Goal: Task Accomplishment & Management: Use online tool/utility

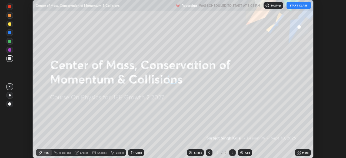
scroll to position [158, 346]
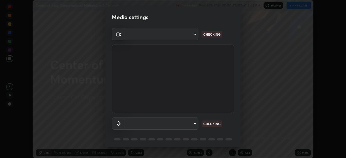
type input "ba13e312339ef8477216ddedc35df2f043033d031c8e6632ccfddaecbc9a7b0e"
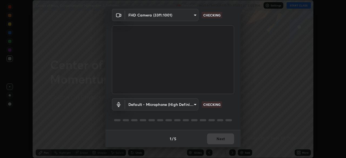
click at [187, 105] on body "Erase all Center of Mass, Conservation of Momentum & Collisions Recording WAS S…" at bounding box center [173, 79] width 346 height 158
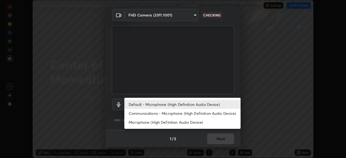
click at [190, 113] on li "Communications - Microphone (High Definition Audio Device)" at bounding box center [182, 113] width 116 height 9
type input "communications"
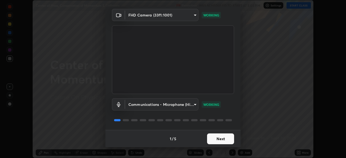
click at [222, 141] on button "Next" at bounding box center [220, 138] width 27 height 11
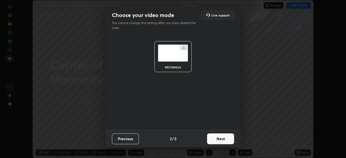
scroll to position [0, 0]
click at [222, 142] on button "Next" at bounding box center [220, 138] width 27 height 11
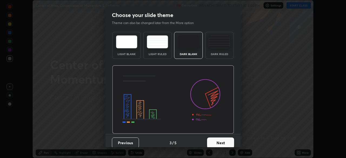
click at [222, 141] on button "Next" at bounding box center [220, 142] width 27 height 11
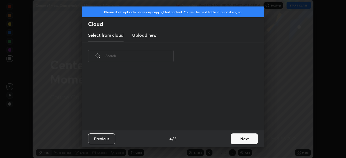
click at [228, 141] on div "Previous 4 / 5 Next" at bounding box center [173, 138] width 183 height 17
click at [232, 140] on button "Next" at bounding box center [244, 138] width 27 height 11
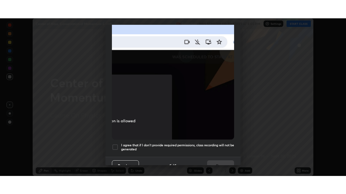
scroll to position [129, 0]
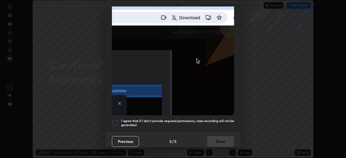
click at [218, 122] on h5 "I agree that if I don't provide required permissions, class recording will not …" at bounding box center [177, 123] width 113 height 8
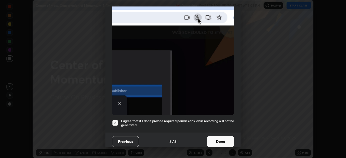
click at [222, 140] on button "Done" at bounding box center [220, 141] width 27 height 11
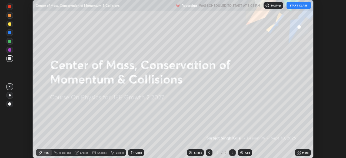
click at [308, 152] on div "More" at bounding box center [302, 152] width 16 height 6
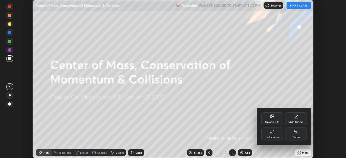
click at [275, 131] on div "Full screen" at bounding box center [272, 133] width 22 height 13
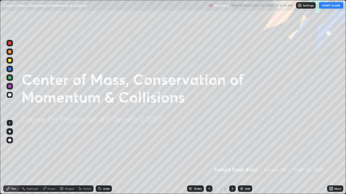
scroll to position [194, 346]
click at [330, 6] on button "START CLASS" at bounding box center [331, 5] width 24 height 6
click at [244, 158] on div "Add" at bounding box center [245, 189] width 14 height 6
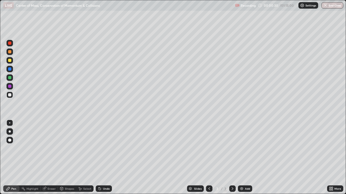
click at [88, 158] on div "Select" at bounding box center [87, 189] width 8 height 3
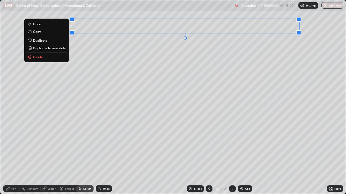
click at [38, 57] on p "Delete" at bounding box center [38, 57] width 10 height 4
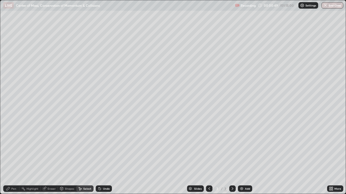
click at [16, 158] on div "Pen" at bounding box center [13, 189] width 5 height 3
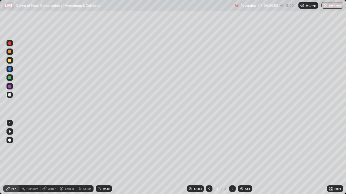
click at [11, 95] on div at bounding box center [9, 94] width 3 height 3
click at [11, 78] on div at bounding box center [9, 77] width 3 height 3
click at [11, 95] on div at bounding box center [9, 94] width 3 height 3
click at [10, 62] on div at bounding box center [9, 60] width 6 height 6
click at [10, 77] on div at bounding box center [9, 77] width 3 height 3
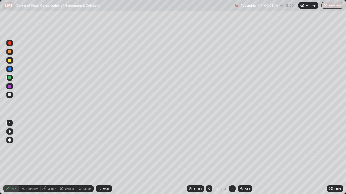
click at [8, 59] on div at bounding box center [9, 60] width 6 height 6
click at [11, 87] on div at bounding box center [9, 86] width 3 height 3
click at [248, 158] on div "Add" at bounding box center [247, 189] width 5 height 3
click at [10, 60] on div at bounding box center [9, 60] width 3 height 3
click at [91, 22] on icon at bounding box center [91, 22] width 1 height 1
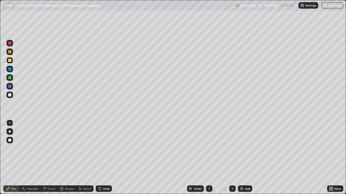
click at [10, 78] on div at bounding box center [9, 77] width 3 height 3
click at [9, 59] on div at bounding box center [9, 60] width 3 height 3
click at [12, 77] on div at bounding box center [9, 78] width 6 height 6
click at [99, 158] on icon at bounding box center [100, 189] width 2 height 2
click at [10, 60] on div at bounding box center [9, 60] width 3 height 3
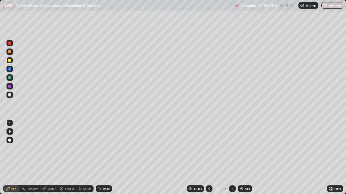
click at [10, 95] on div at bounding box center [9, 94] width 3 height 3
click at [10, 78] on div at bounding box center [9, 77] width 3 height 3
click at [9, 61] on div at bounding box center [9, 60] width 3 height 3
click at [10, 96] on div at bounding box center [9, 94] width 3 height 3
click at [9, 60] on div at bounding box center [9, 60] width 3 height 3
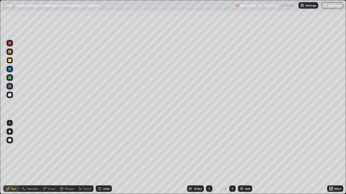
click at [11, 77] on div at bounding box center [9, 77] width 3 height 3
click at [12, 96] on div at bounding box center [9, 95] width 6 height 6
click at [11, 60] on div at bounding box center [9, 60] width 3 height 3
click at [83, 158] on div "Select" at bounding box center [87, 189] width 8 height 3
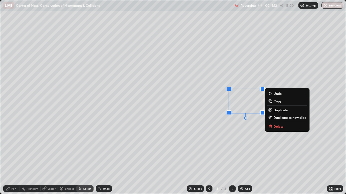
click at [223, 154] on div "0 ° Undo Copy Duplicate Duplicate to new slide Delete" at bounding box center [172, 97] width 345 height 194
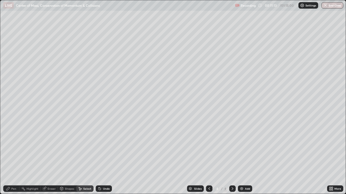
click at [16, 158] on div "Pen" at bounding box center [13, 189] width 5 height 3
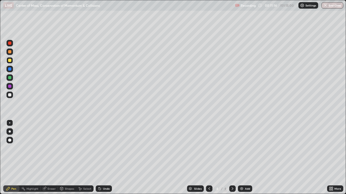
click at [12, 79] on div at bounding box center [9, 78] width 6 height 6
click at [12, 96] on div at bounding box center [9, 95] width 6 height 6
click at [9, 77] on div at bounding box center [9, 77] width 3 height 3
click at [247, 158] on div "Add" at bounding box center [247, 189] width 5 height 3
click at [12, 96] on div at bounding box center [9, 95] width 6 height 6
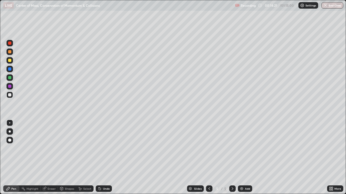
click at [10, 132] on div at bounding box center [10, 132] width 2 height 2
click at [9, 94] on div at bounding box center [9, 94] width 3 height 3
click at [10, 123] on div at bounding box center [9, 123] width 1 height 1
click at [77, 72] on button "Undo" at bounding box center [83, 75] width 16 height 6
click at [10, 61] on div at bounding box center [9, 60] width 3 height 3
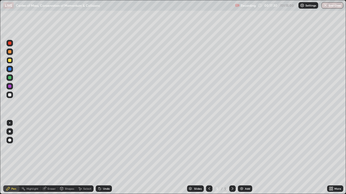
click at [106, 158] on div "Undo" at bounding box center [104, 189] width 16 height 6
click at [109, 158] on div "Undo" at bounding box center [104, 189] width 16 height 6
click at [108, 158] on div "Undo" at bounding box center [104, 189] width 16 height 6
click at [108, 158] on div "Undo" at bounding box center [106, 189] width 7 height 3
click at [107, 158] on div "Undo" at bounding box center [106, 189] width 7 height 3
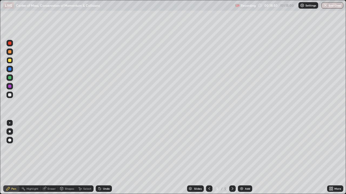
click at [108, 158] on div "Undo" at bounding box center [106, 189] width 7 height 3
click at [106, 158] on div "Undo" at bounding box center [106, 189] width 7 height 3
click at [10, 78] on div at bounding box center [9, 77] width 3 height 3
click at [9, 96] on div at bounding box center [9, 94] width 3 height 3
click at [248, 158] on div "Add" at bounding box center [247, 189] width 5 height 3
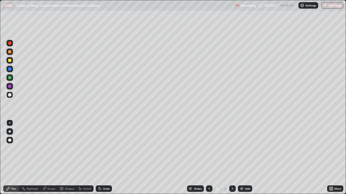
click at [12, 95] on div at bounding box center [9, 95] width 6 height 6
click at [103, 158] on div "Undo" at bounding box center [106, 189] width 7 height 3
click at [10, 77] on div at bounding box center [9, 77] width 3 height 3
click at [11, 95] on div at bounding box center [9, 94] width 3 height 3
click at [99, 158] on icon at bounding box center [100, 189] width 2 height 2
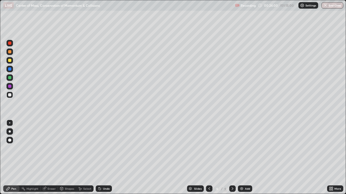
click at [99, 158] on icon at bounding box center [99, 189] width 4 height 4
click at [8, 62] on div at bounding box center [9, 60] width 6 height 6
click at [238, 158] on div "Add" at bounding box center [245, 189] width 14 height 6
click at [10, 96] on div at bounding box center [9, 94] width 3 height 3
click at [10, 61] on div at bounding box center [9, 60] width 3 height 3
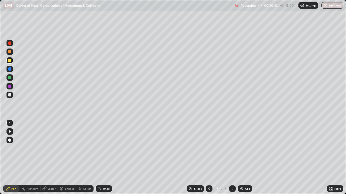
click at [100, 158] on icon at bounding box center [99, 189] width 4 height 4
click at [10, 96] on div at bounding box center [9, 94] width 3 height 3
click at [242, 158] on img at bounding box center [241, 189] width 4 height 4
click at [10, 95] on div at bounding box center [9, 94] width 3 height 3
click at [9, 62] on div at bounding box center [9, 60] width 3 height 3
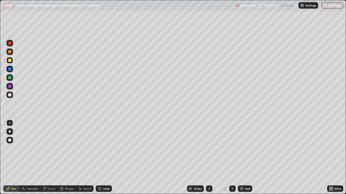
click at [105, 158] on div "Undo" at bounding box center [106, 189] width 7 height 3
click at [106, 158] on div "Undo" at bounding box center [104, 189] width 16 height 6
click at [103, 158] on div "Undo" at bounding box center [104, 189] width 16 height 6
click at [103, 158] on div "Undo" at bounding box center [106, 189] width 7 height 3
click at [10, 96] on div at bounding box center [9, 94] width 3 height 3
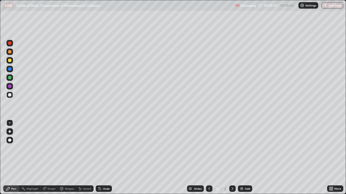
click at [10, 95] on div at bounding box center [9, 94] width 3 height 3
click at [104, 158] on div "Undo" at bounding box center [106, 189] width 7 height 3
click at [10, 87] on div at bounding box center [9, 86] width 3 height 3
click at [46, 158] on div "Eraser" at bounding box center [49, 189] width 17 height 6
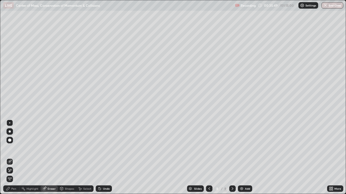
click at [12, 158] on div "Pen" at bounding box center [13, 189] width 5 height 3
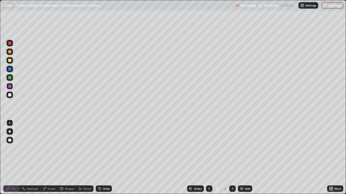
click at [9, 97] on div at bounding box center [9, 95] width 6 height 6
click at [45, 158] on icon at bounding box center [44, 189] width 4 height 4
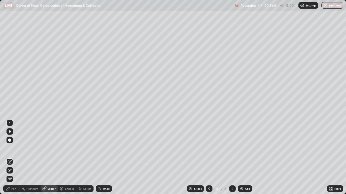
click at [12, 158] on div "Pen" at bounding box center [11, 189] width 16 height 6
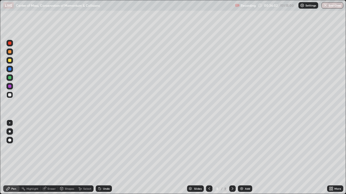
click at [11, 87] on div at bounding box center [9, 86] width 3 height 3
click at [242, 158] on div "Add" at bounding box center [245, 189] width 14 height 6
click at [10, 95] on div at bounding box center [9, 94] width 3 height 3
click at [10, 61] on div at bounding box center [9, 60] width 3 height 3
click at [109, 158] on div "Undo" at bounding box center [104, 189] width 16 height 6
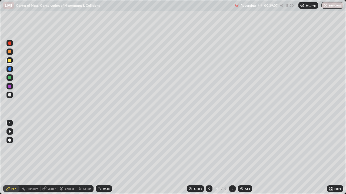
click at [10, 77] on div at bounding box center [9, 77] width 3 height 3
click at [8, 95] on div at bounding box center [9, 95] width 6 height 6
click at [11, 62] on div at bounding box center [9, 60] width 6 height 6
click at [241, 158] on div "Add" at bounding box center [245, 189] width 14 height 6
click at [10, 77] on div at bounding box center [9, 77] width 3 height 3
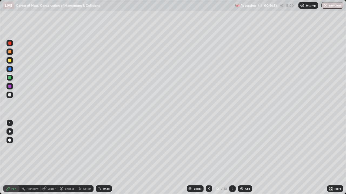
click at [104, 158] on div "Undo" at bounding box center [106, 189] width 7 height 3
click at [103, 158] on div "Undo" at bounding box center [106, 189] width 7 height 3
click at [12, 95] on div at bounding box center [9, 95] width 6 height 6
click at [11, 62] on div at bounding box center [9, 60] width 3 height 3
click at [11, 95] on div at bounding box center [9, 94] width 3 height 3
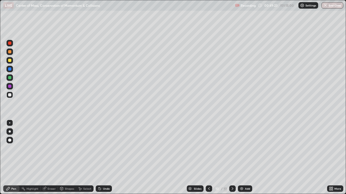
click at [10, 78] on div at bounding box center [9, 77] width 3 height 3
click at [10, 94] on div at bounding box center [9, 94] width 3 height 3
click at [9, 78] on div at bounding box center [9, 77] width 3 height 3
click at [11, 96] on div at bounding box center [9, 94] width 3 height 3
click at [52, 158] on div "Eraser" at bounding box center [52, 189] width 8 height 3
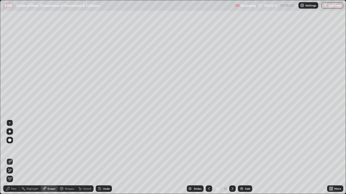
click at [11, 158] on icon at bounding box center [10, 170] width 3 height 3
click at [12, 158] on div "Pen" at bounding box center [13, 189] width 5 height 3
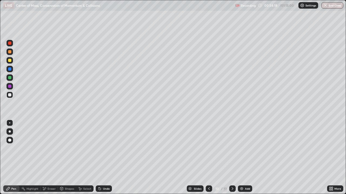
click at [10, 95] on div at bounding box center [9, 94] width 3 height 3
click at [242, 158] on img at bounding box center [241, 189] width 4 height 4
click at [9, 78] on div at bounding box center [9, 77] width 3 height 3
click at [236, 21] on button "Undo" at bounding box center [243, 22] width 16 height 6
click at [10, 95] on div at bounding box center [9, 94] width 3 height 3
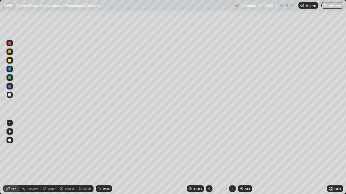
click at [10, 77] on div at bounding box center [9, 77] width 3 height 3
click at [250, 158] on div "Add" at bounding box center [245, 189] width 14 height 6
click at [12, 95] on div at bounding box center [9, 95] width 6 height 6
click at [49, 158] on div "Eraser" at bounding box center [49, 189] width 17 height 6
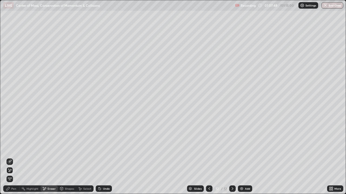
click at [14, 158] on div "Pen" at bounding box center [13, 189] width 5 height 3
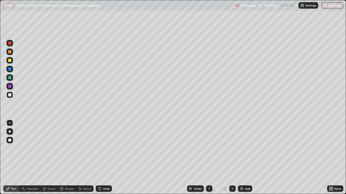
click at [10, 61] on div at bounding box center [9, 60] width 3 height 3
click at [46, 158] on icon at bounding box center [44, 189] width 3 height 3
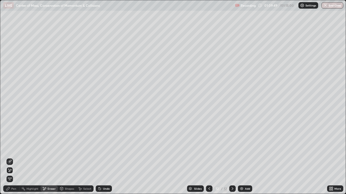
click at [11, 158] on div "Pen" at bounding box center [13, 189] width 5 height 3
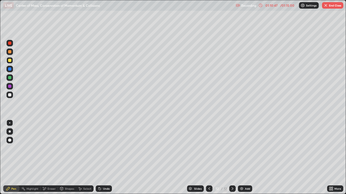
click at [9, 88] on div at bounding box center [9, 86] width 6 height 6
click at [330, 7] on button "End Class" at bounding box center [332, 5] width 21 height 6
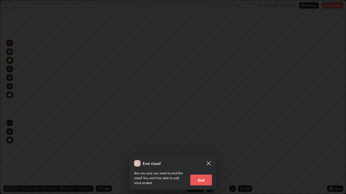
click at [204, 158] on button "End" at bounding box center [201, 180] width 22 height 11
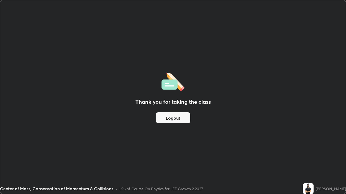
click at [179, 116] on button "Logout" at bounding box center [173, 118] width 34 height 11
